Goal: Information Seeking & Learning: Compare options

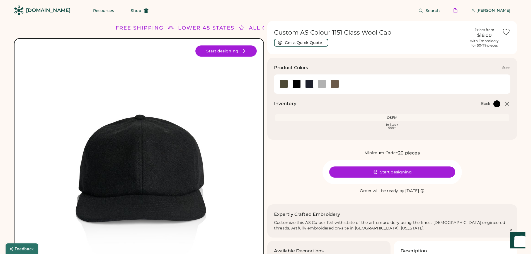
click at [322, 82] on div at bounding box center [322, 84] width 8 height 8
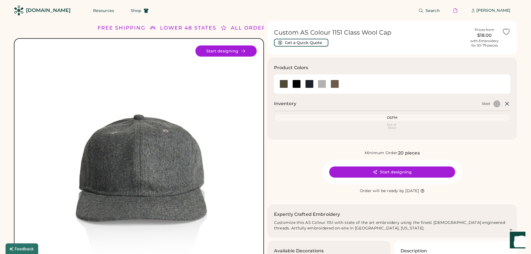
click at [388, 66] on div "Product Colors" at bounding box center [390, 67] width 233 height 7
click at [384, 65] on div "Product Colors" at bounding box center [390, 67] width 233 height 7
click at [398, 68] on div "Product Colors" at bounding box center [390, 67] width 233 height 7
click at [333, 81] on div at bounding box center [335, 84] width 8 height 8
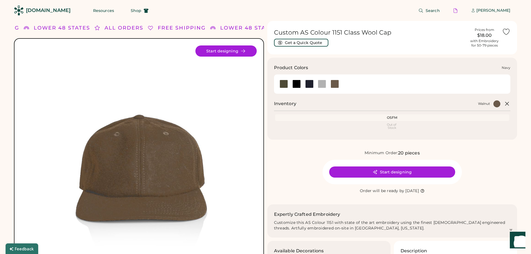
click at [310, 80] on div at bounding box center [309, 84] width 8 height 8
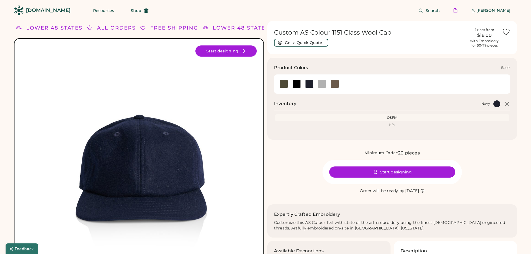
click at [296, 82] on div at bounding box center [297, 84] width 8 height 8
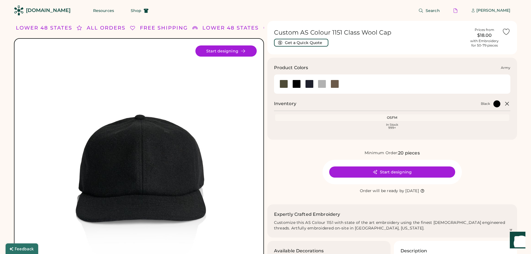
click at [281, 85] on div at bounding box center [284, 84] width 8 height 8
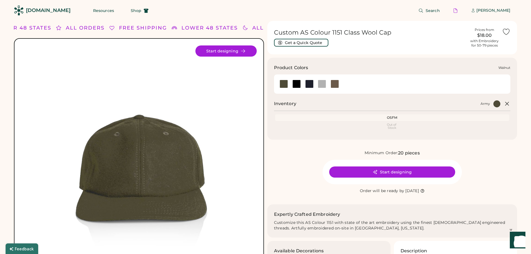
click at [364, 81] on div at bounding box center [393, 84] width 230 height 13
click at [141, 156] on img at bounding box center [139, 163] width 236 height 236
click at [283, 83] on div at bounding box center [284, 84] width 8 height 8
click at [297, 82] on div at bounding box center [297, 84] width 8 height 8
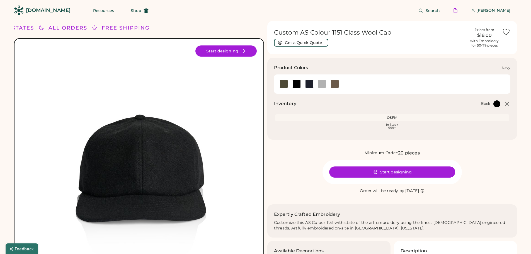
click at [306, 82] on div at bounding box center [309, 84] width 8 height 8
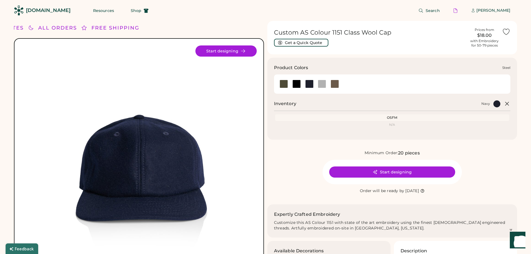
click at [322, 82] on div at bounding box center [322, 84] width 8 height 8
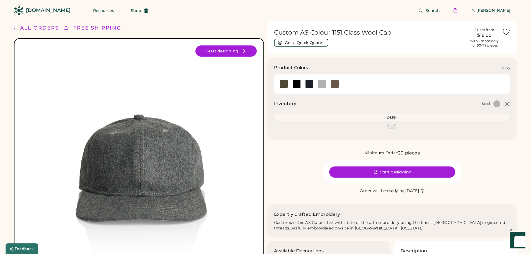
click at [305, 83] on div at bounding box center [309, 84] width 8 height 8
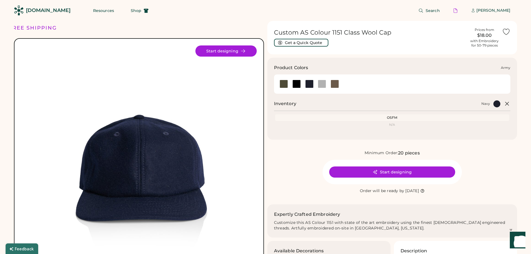
click at [283, 82] on div at bounding box center [284, 84] width 8 height 8
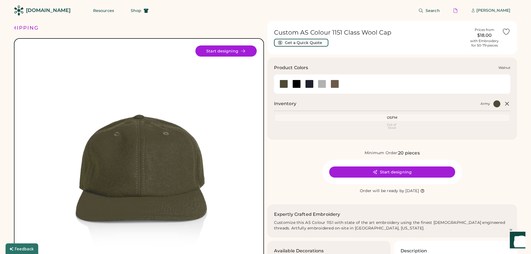
click at [336, 82] on div at bounding box center [335, 84] width 8 height 8
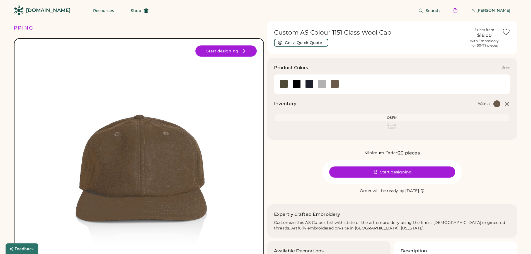
click at [326, 82] on div at bounding box center [322, 84] width 8 height 8
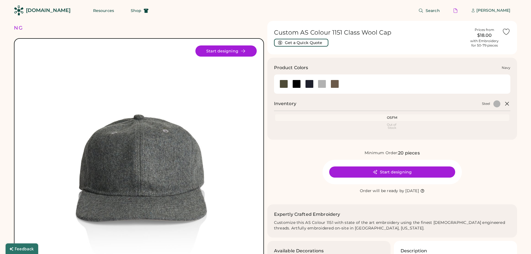
click at [310, 84] on div at bounding box center [309, 84] width 8 height 8
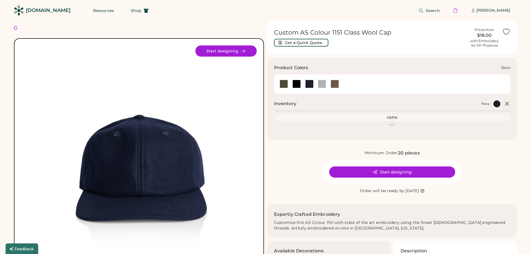
click at [297, 84] on div at bounding box center [297, 84] width 8 height 8
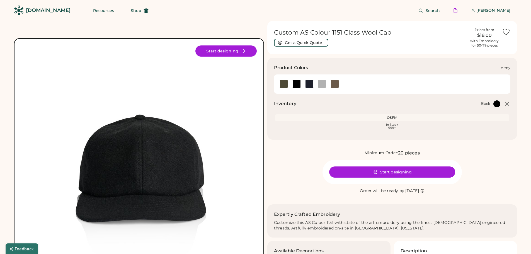
click at [285, 84] on div at bounding box center [284, 84] width 8 height 8
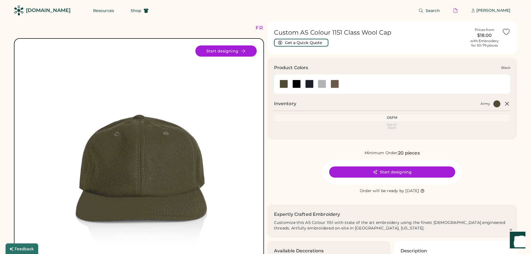
click at [295, 83] on div at bounding box center [297, 84] width 8 height 8
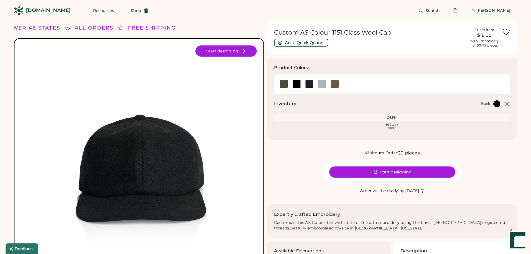
click at [346, 44] on div "Custom AS Colour 1151 Class Wool Cap Get a Quick Quote" at bounding box center [370, 38] width 193 height 18
click at [337, 85] on div at bounding box center [335, 84] width 8 height 8
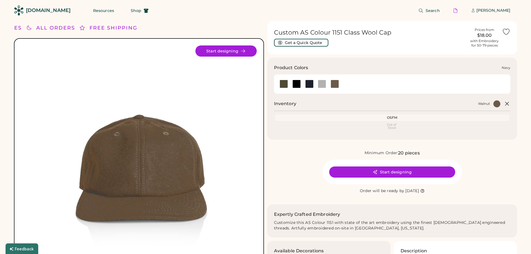
click at [308, 83] on div at bounding box center [309, 84] width 8 height 8
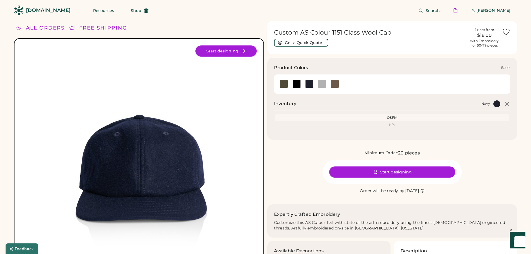
click at [297, 81] on div at bounding box center [297, 84] width 8 height 8
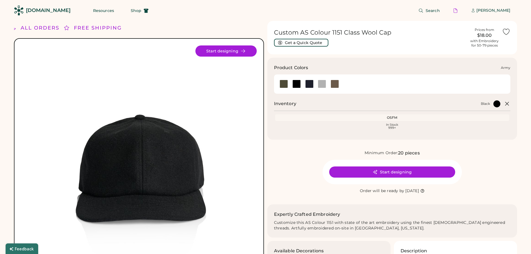
click at [281, 83] on div at bounding box center [284, 84] width 8 height 8
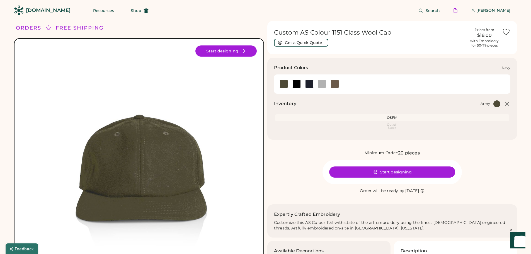
click at [310, 83] on div at bounding box center [309, 84] width 8 height 8
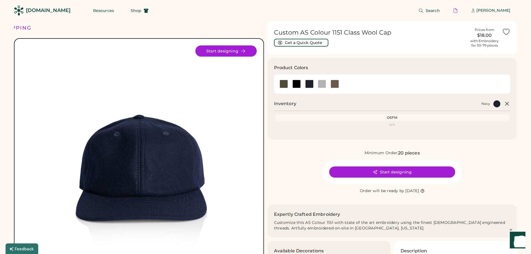
click at [300, 8] on div "Search Michael Lemieux" at bounding box center [336, 10] width 362 height 21
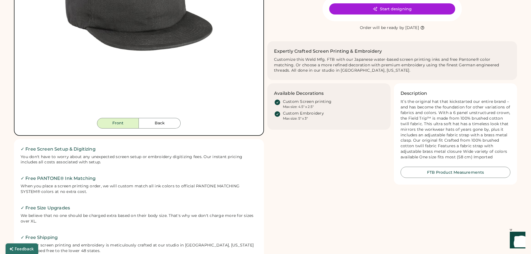
scroll to position [167, 0]
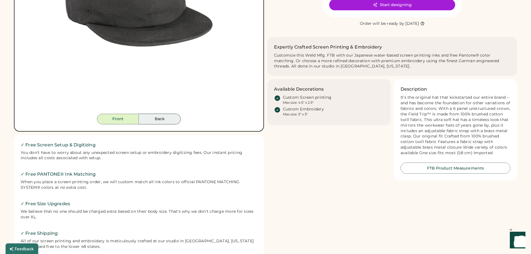
click at [163, 114] on button "Back" at bounding box center [160, 119] width 42 height 11
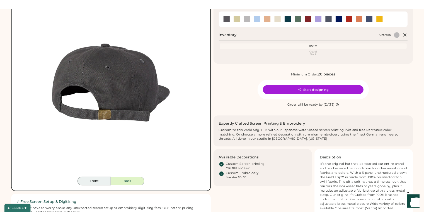
scroll to position [0, 0]
